Goal: Task Accomplishment & Management: Complete application form

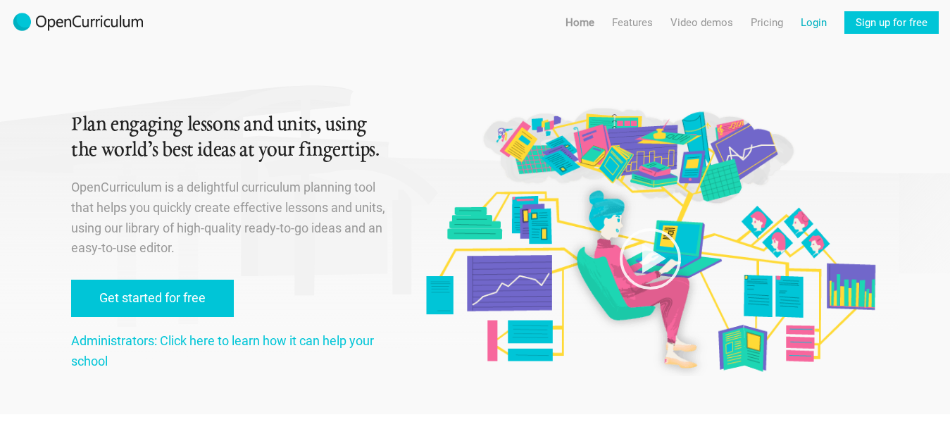
click at [803, 20] on link "Login" at bounding box center [814, 22] width 26 height 23
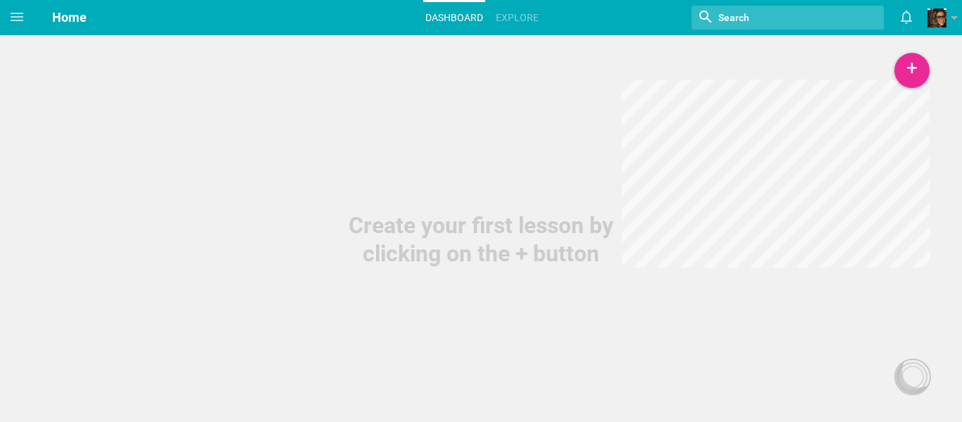
click at [70, 13] on span "Home" at bounding box center [69, 17] width 35 height 15
click at [8, 18] on span at bounding box center [17, 17] width 34 height 34
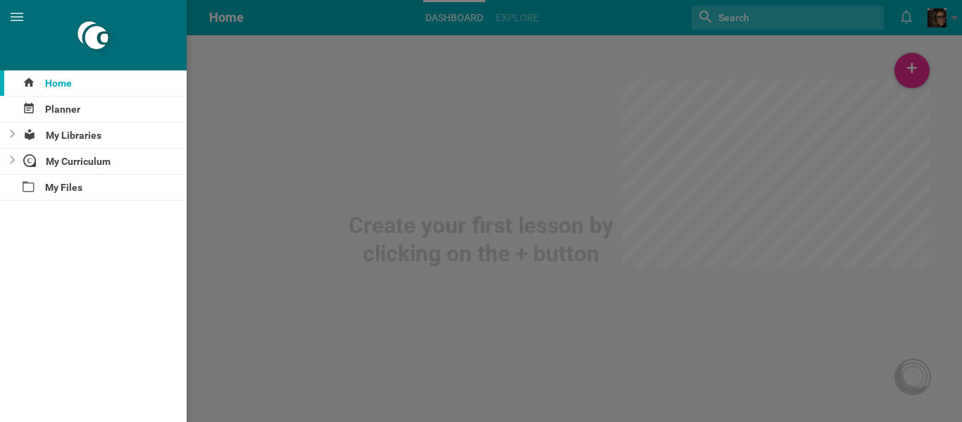
click at [842, 129] on div at bounding box center [481, 211] width 962 height 422
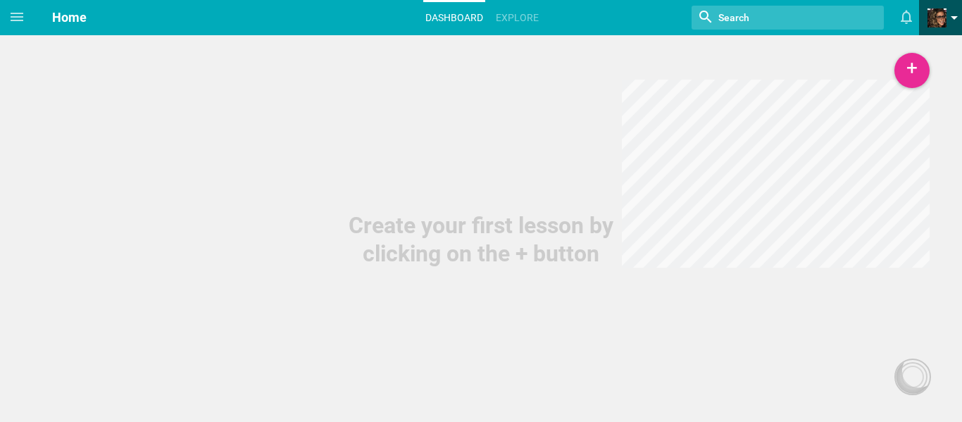
click at [944, 18] on span at bounding box center [937, 17] width 19 height 19
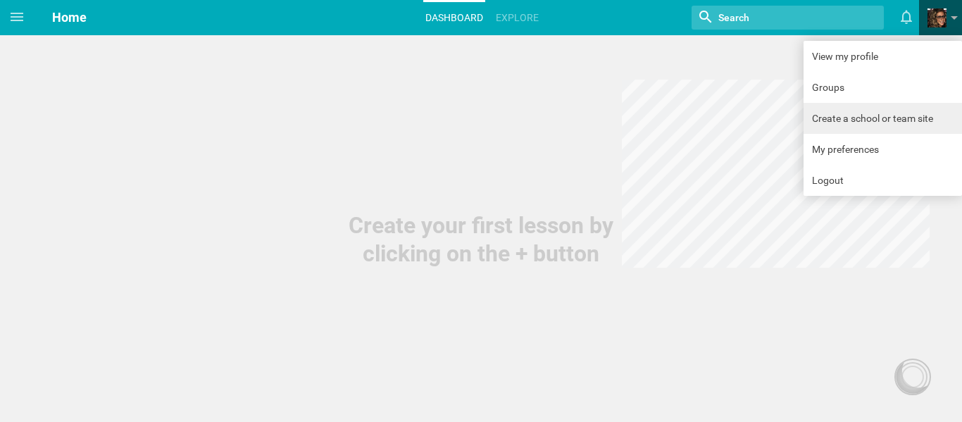
click at [856, 118] on link "Create a school or team site" at bounding box center [883, 118] width 158 height 31
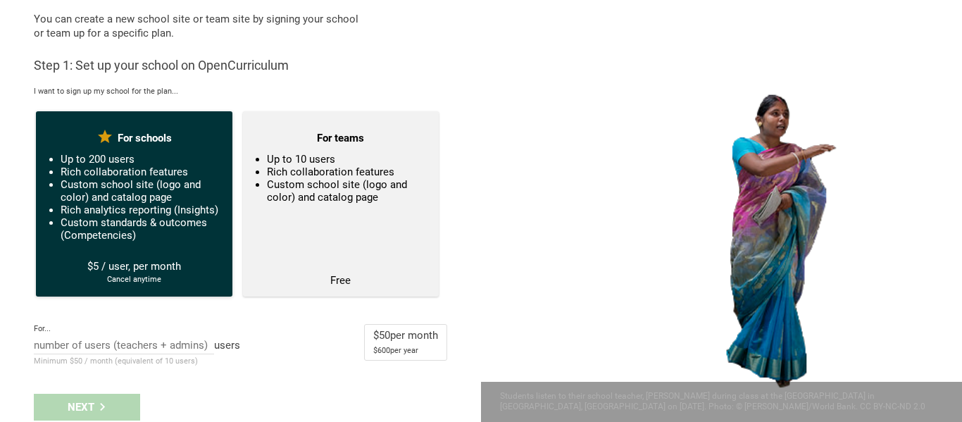
scroll to position [55, 0]
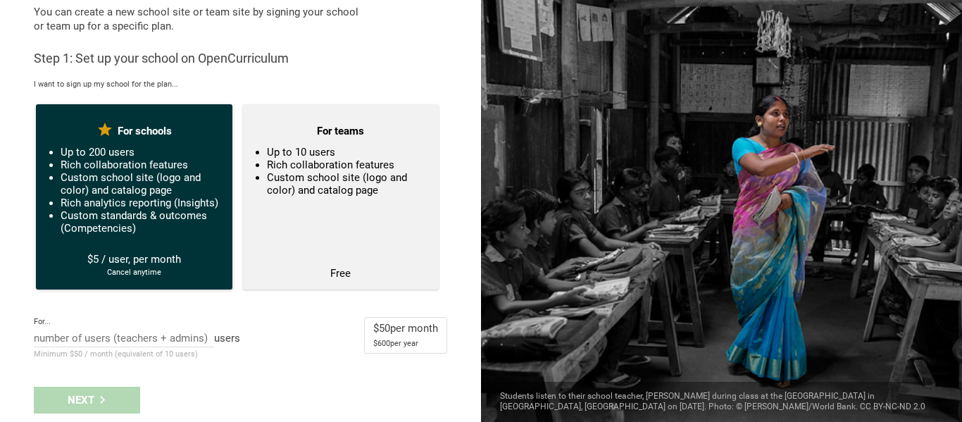
click at [111, 231] on li "Custom standards & outcomes (Competencies)" at bounding box center [141, 221] width 160 height 25
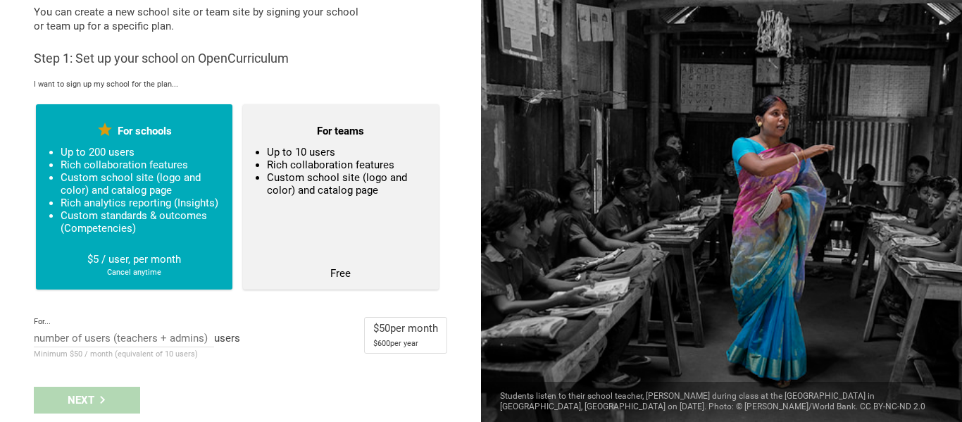
click at [73, 325] on div "For..." at bounding box center [137, 322] width 206 height 10
click at [73, 320] on div "For..." at bounding box center [137, 322] width 206 height 10
click at [57, 337] on input "text" at bounding box center [124, 339] width 180 height 15
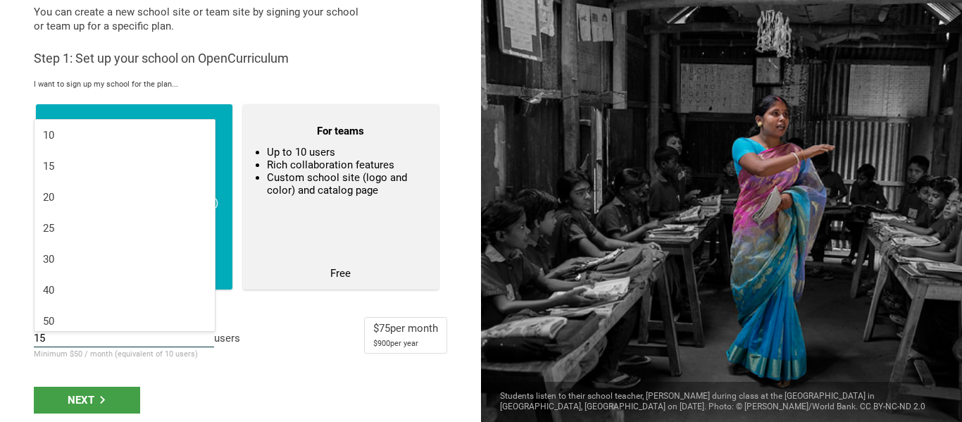
type input "15"
click at [302, 341] on div "For... 15 10 15 20 25 30 40 50 users Minimum $50 / month (equivalent of 10 user…" at bounding box center [240, 339] width 413 height 44
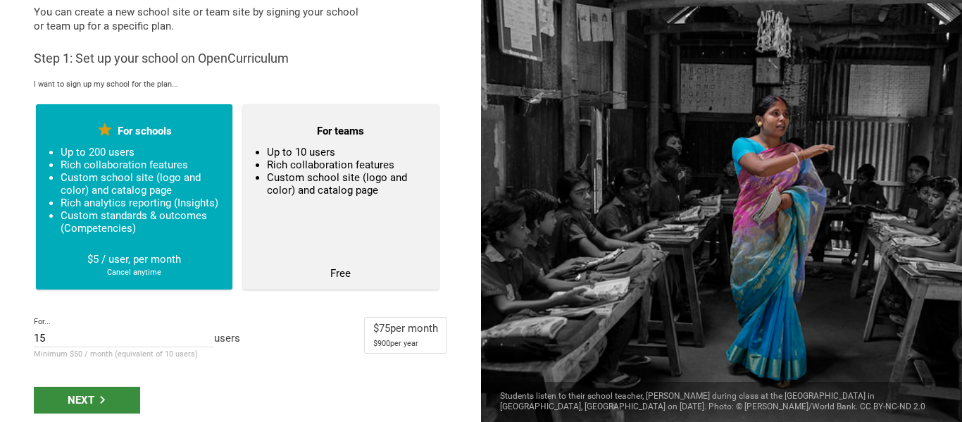
click at [90, 390] on div "Next" at bounding box center [87, 400] width 106 height 27
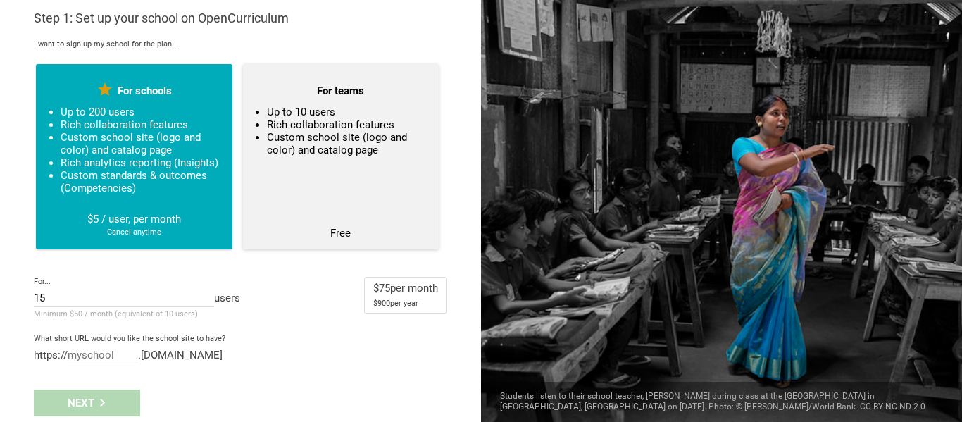
scroll to position [98, 0]
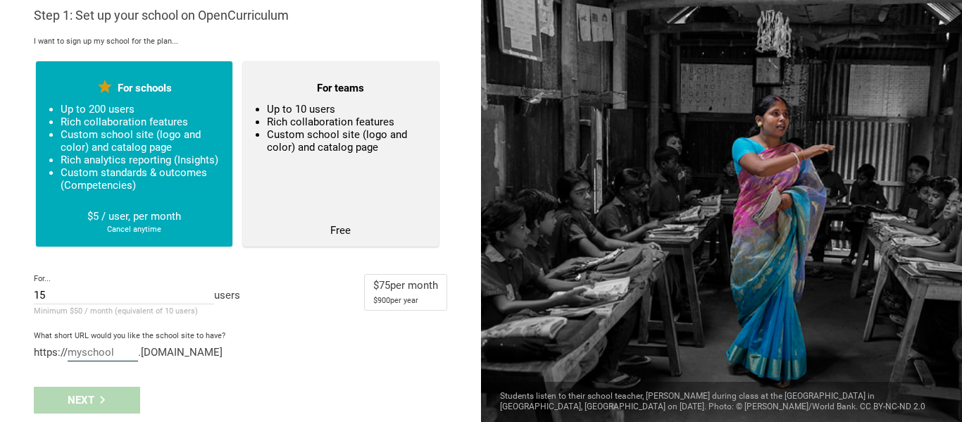
click at [80, 348] on input "text" at bounding box center [103, 353] width 70 height 15
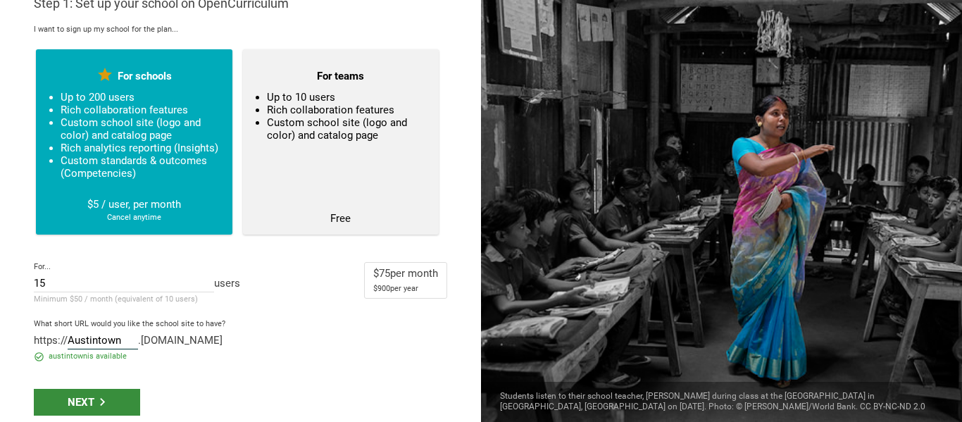
type input "Austintown"
click at [127, 405] on div "Next" at bounding box center [87, 402] width 106 height 27
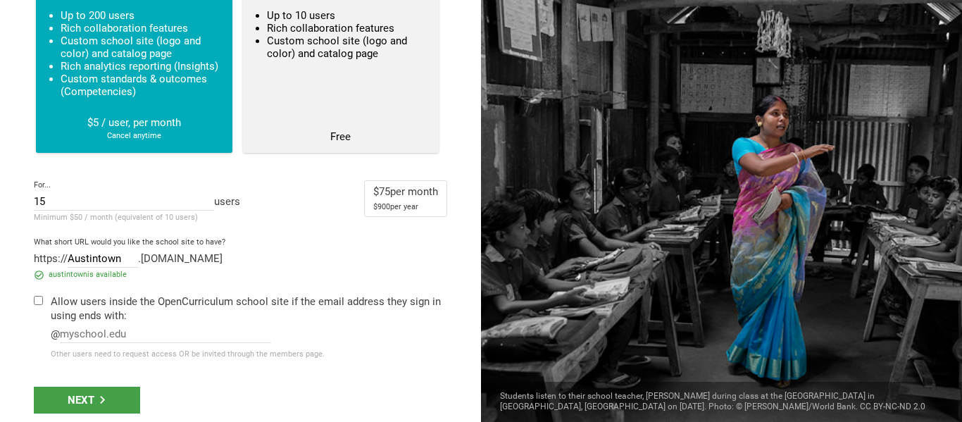
scroll to position [192, 0]
click at [40, 303] on input "checkbox" at bounding box center [38, 300] width 9 height 9
checkbox input "true"
click at [99, 339] on input "text" at bounding box center [165, 334] width 211 height 15
type input "austintownschools.org"
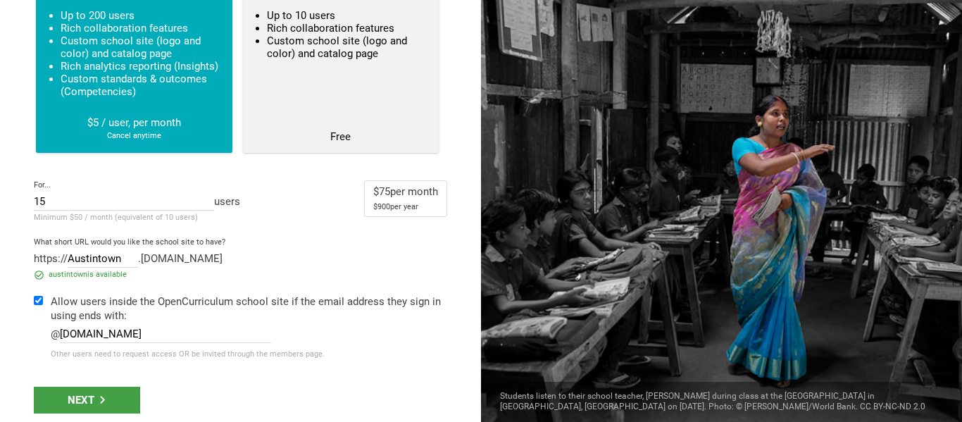
click at [101, 415] on div "Next" at bounding box center [240, 400] width 481 height 44
click at [88, 406] on div "Next" at bounding box center [87, 400] width 106 height 27
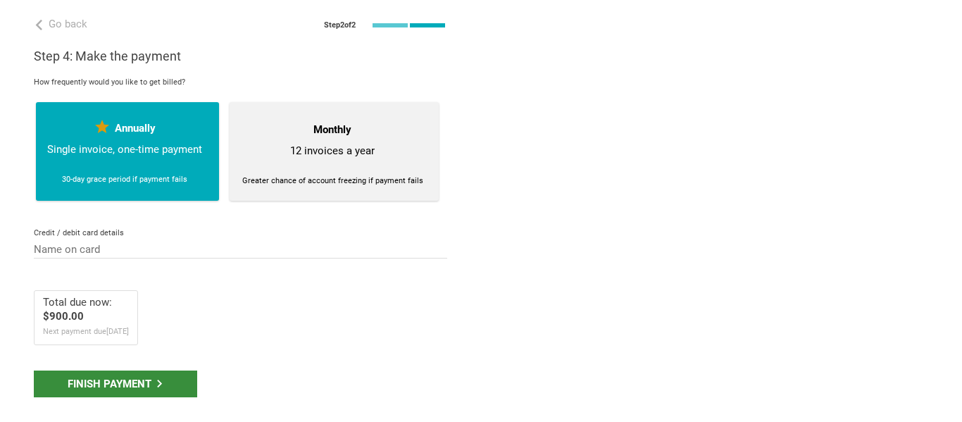
scroll to position [0, 0]
drag, startPoint x: 562, startPoint y: 70, endPoint x: 505, endPoint y: 137, distance: 87.9
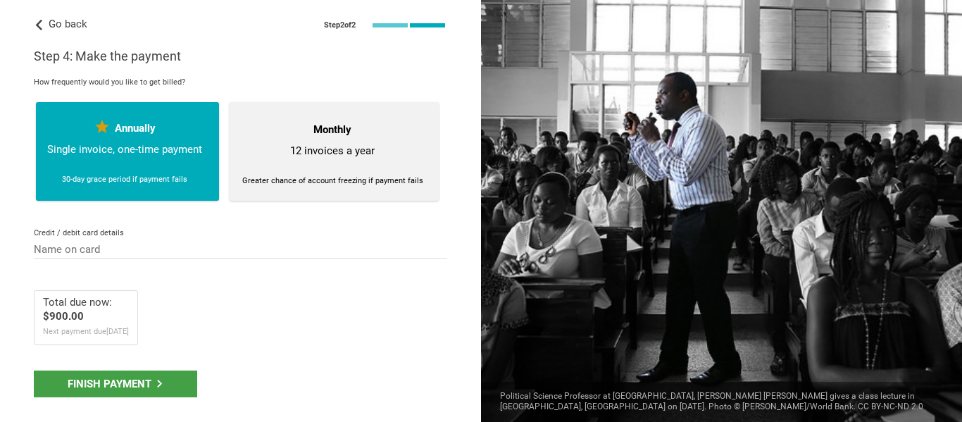
click at [44, 25] on span "Go back" at bounding box center [61, 24] width 54 height 13
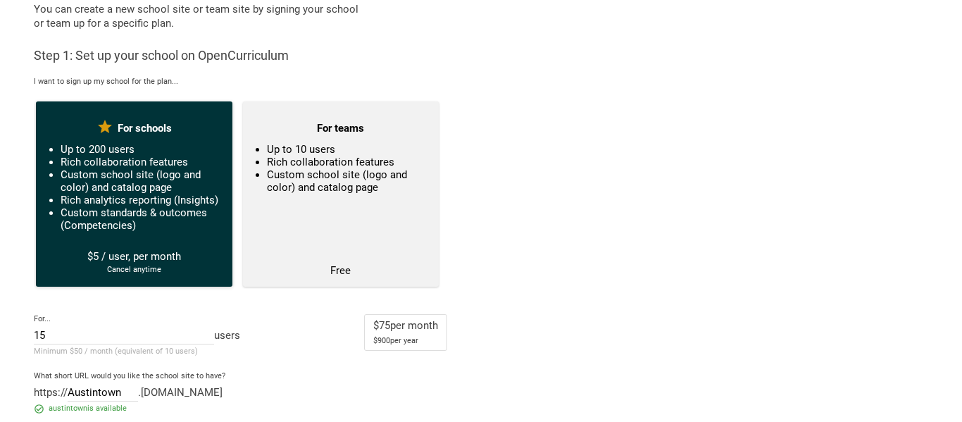
scroll to position [70, 0]
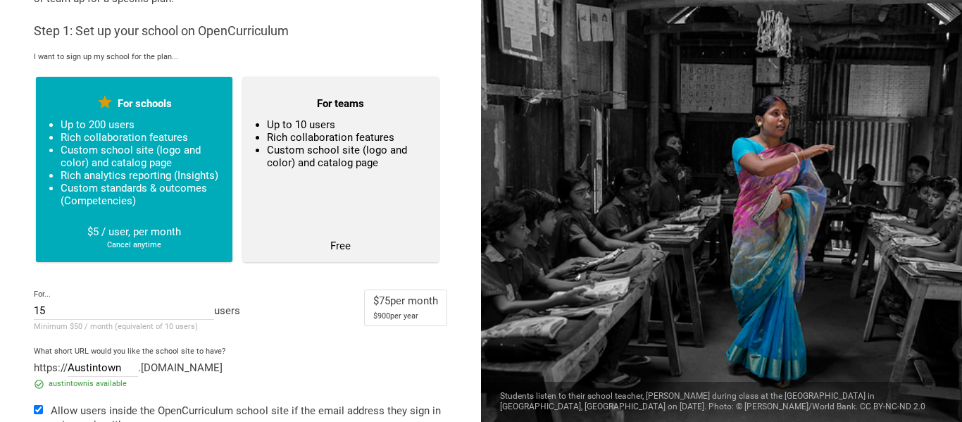
drag, startPoint x: 916, startPoint y: 104, endPoint x: 558, endPoint y: 380, distance: 451.5
click at [914, 106] on div at bounding box center [721, 211] width 481 height 422
